Goal: Book appointment/travel/reservation

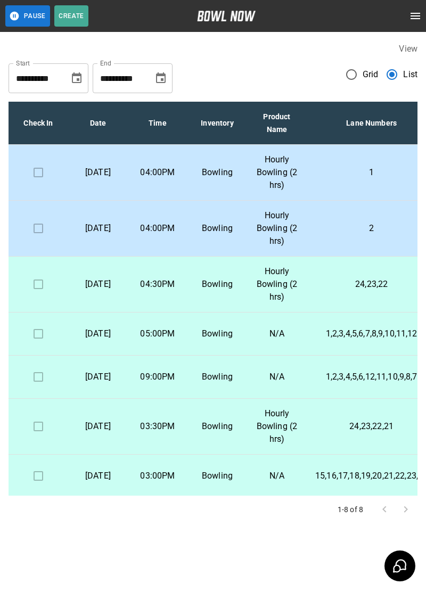
click at [296, 178] on p "Hourly Bowling (2 hrs)" at bounding box center [277, 172] width 43 height 38
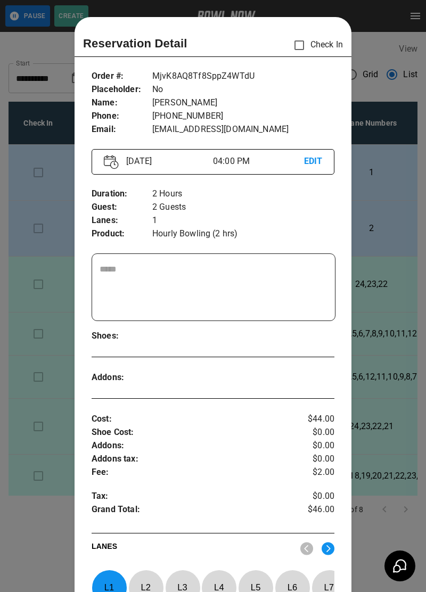
scroll to position [17, 0]
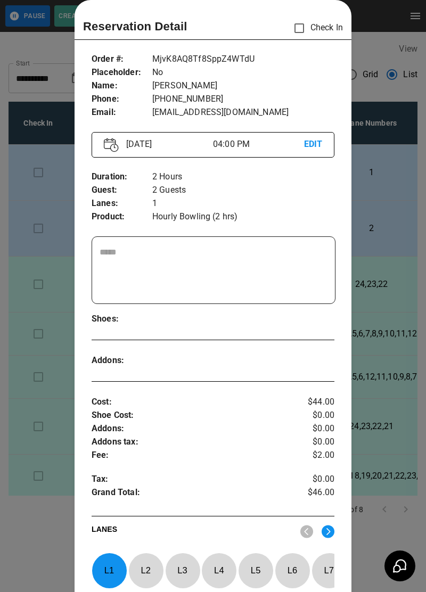
click at [45, 525] on div at bounding box center [213, 296] width 426 height 592
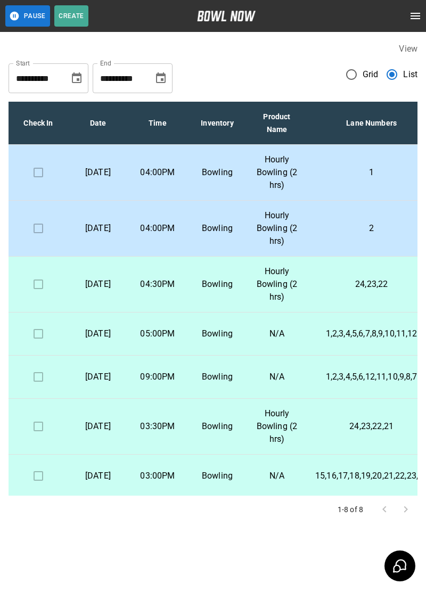
click at [200, 231] on p "Bowling" at bounding box center [217, 228] width 43 height 13
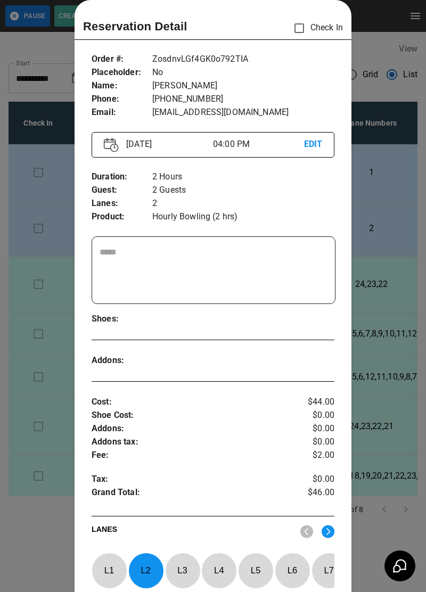
click at [42, 530] on div at bounding box center [213, 296] width 426 height 592
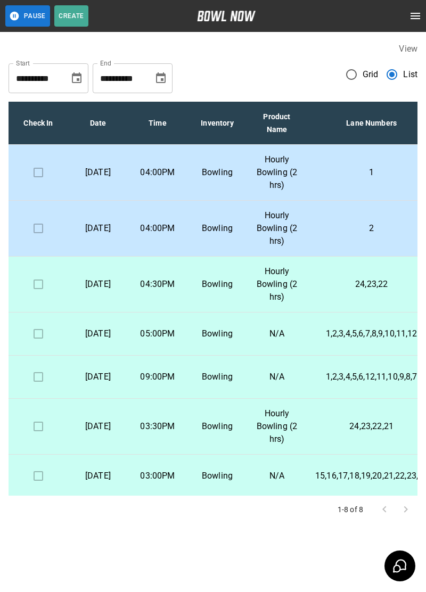
click at [173, 181] on td "04:00PM" at bounding box center [158, 173] width 60 height 56
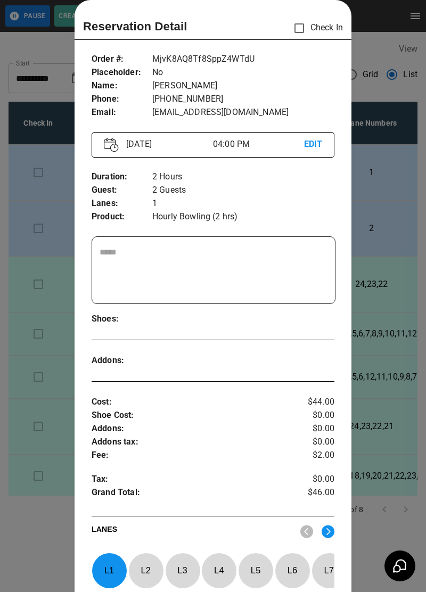
click at [45, 527] on div at bounding box center [213, 296] width 426 height 592
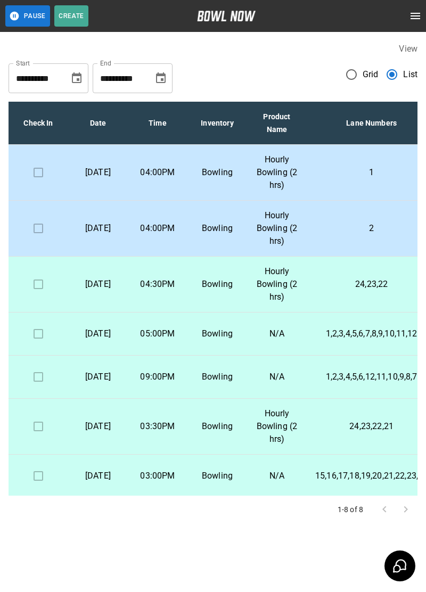
click at [231, 233] on p "Bowling" at bounding box center [217, 228] width 43 height 13
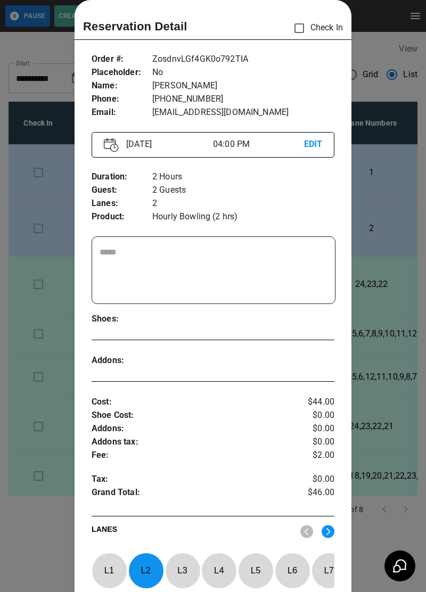
click at [50, 534] on div at bounding box center [213, 296] width 426 height 592
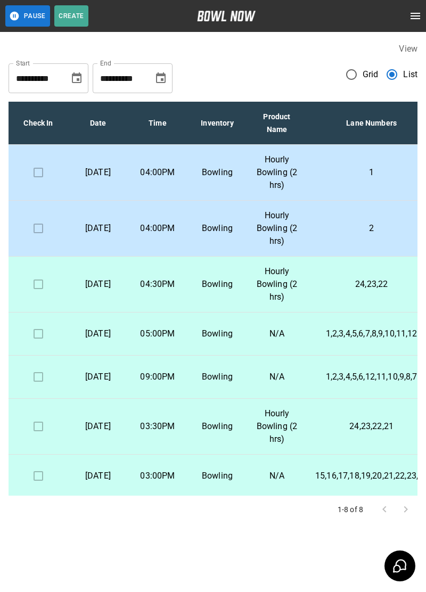
click at [194, 169] on td "Bowling" at bounding box center [218, 173] width 60 height 56
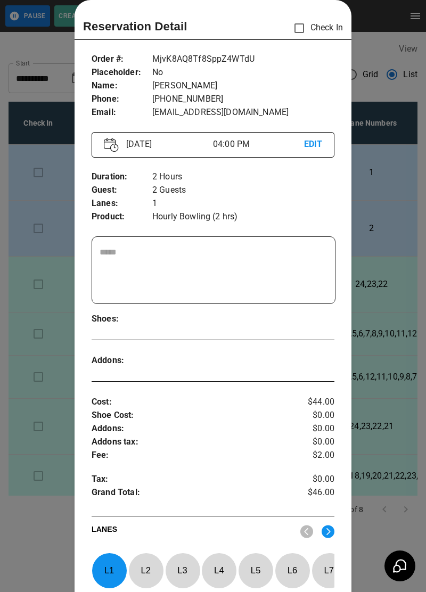
click at [50, 509] on div at bounding box center [213, 296] width 426 height 592
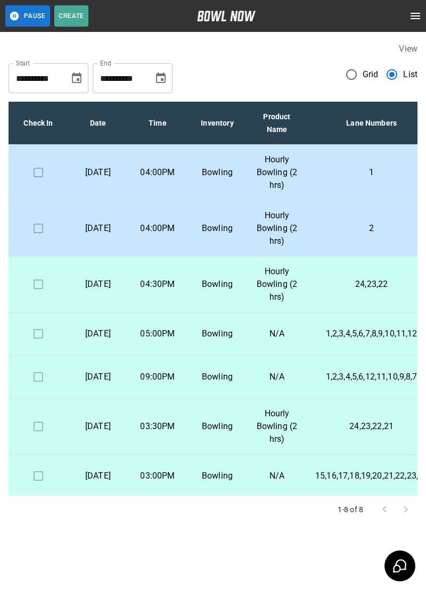
click at [205, 236] on td "Bowling" at bounding box center [218, 229] width 60 height 56
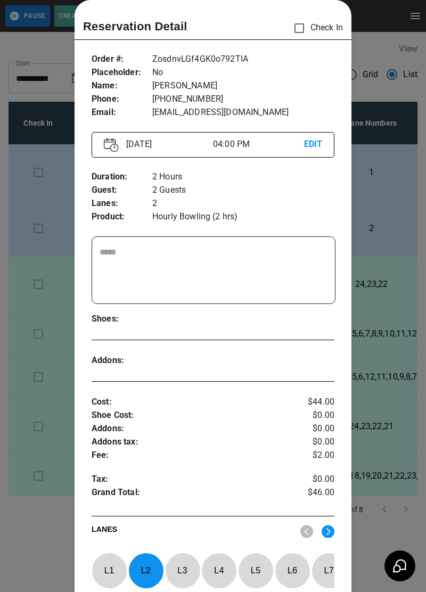
click at [50, 527] on div at bounding box center [213, 296] width 426 height 592
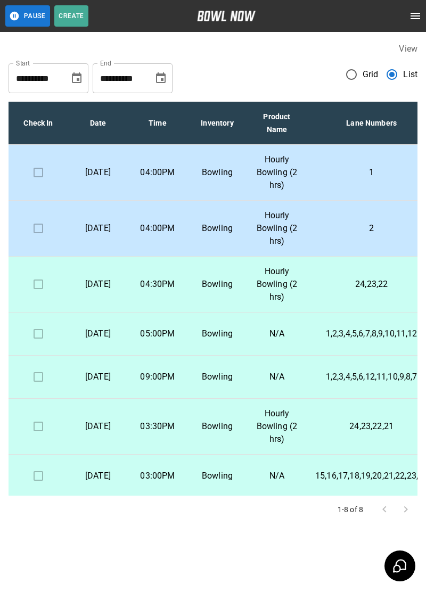
click at [141, 164] on td "04:00PM" at bounding box center [158, 173] width 60 height 56
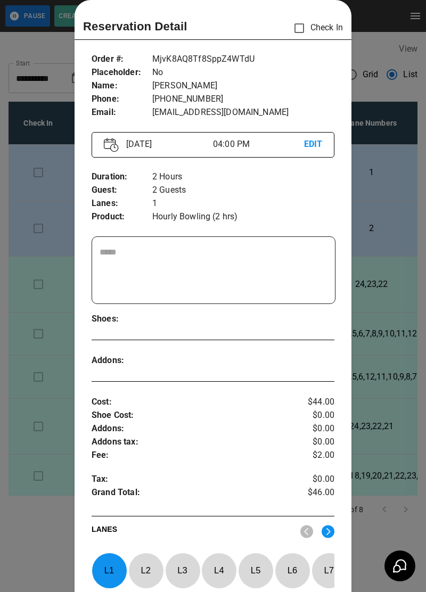
click at [36, 526] on div at bounding box center [213, 296] width 426 height 592
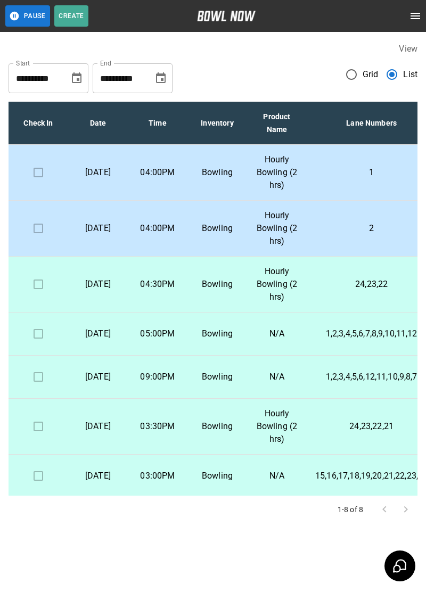
click at [168, 232] on p "04:00PM" at bounding box center [157, 228] width 43 height 13
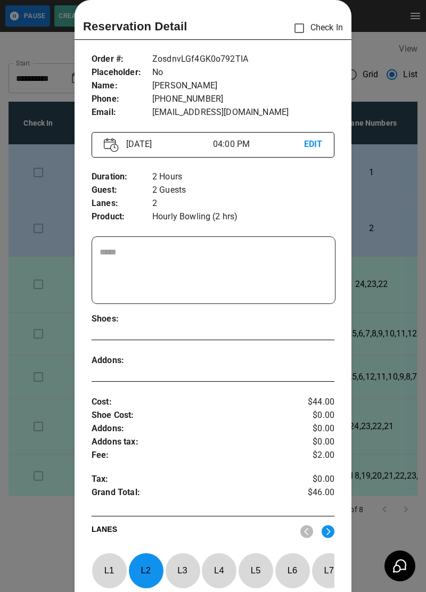
click at [50, 543] on div at bounding box center [213, 296] width 426 height 592
